Goal: Task Accomplishment & Management: Manage account settings

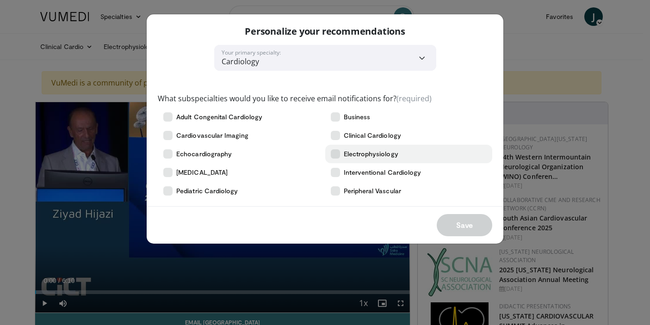
click at [378, 155] on span "Electrophysiology" at bounding box center [371, 153] width 55 height 9
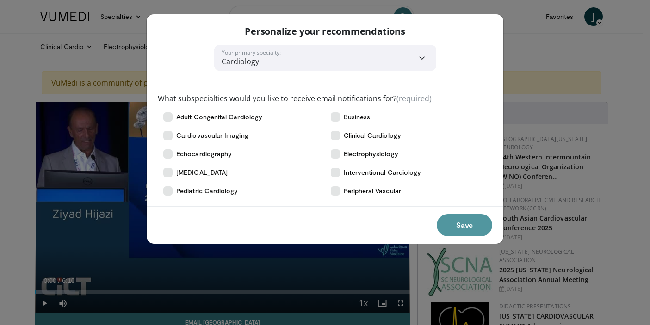
drag, startPoint x: 459, startPoint y: 215, endPoint x: 472, endPoint y: 235, distance: 24.1
click at [459, 215] on button "Save" at bounding box center [465, 225] width 56 height 22
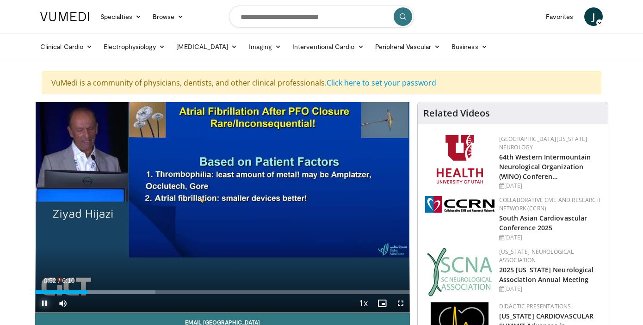
click at [43, 303] on span "Video Player" at bounding box center [44, 303] width 19 height 19
